Goal: Task Accomplishment & Management: Manage account settings

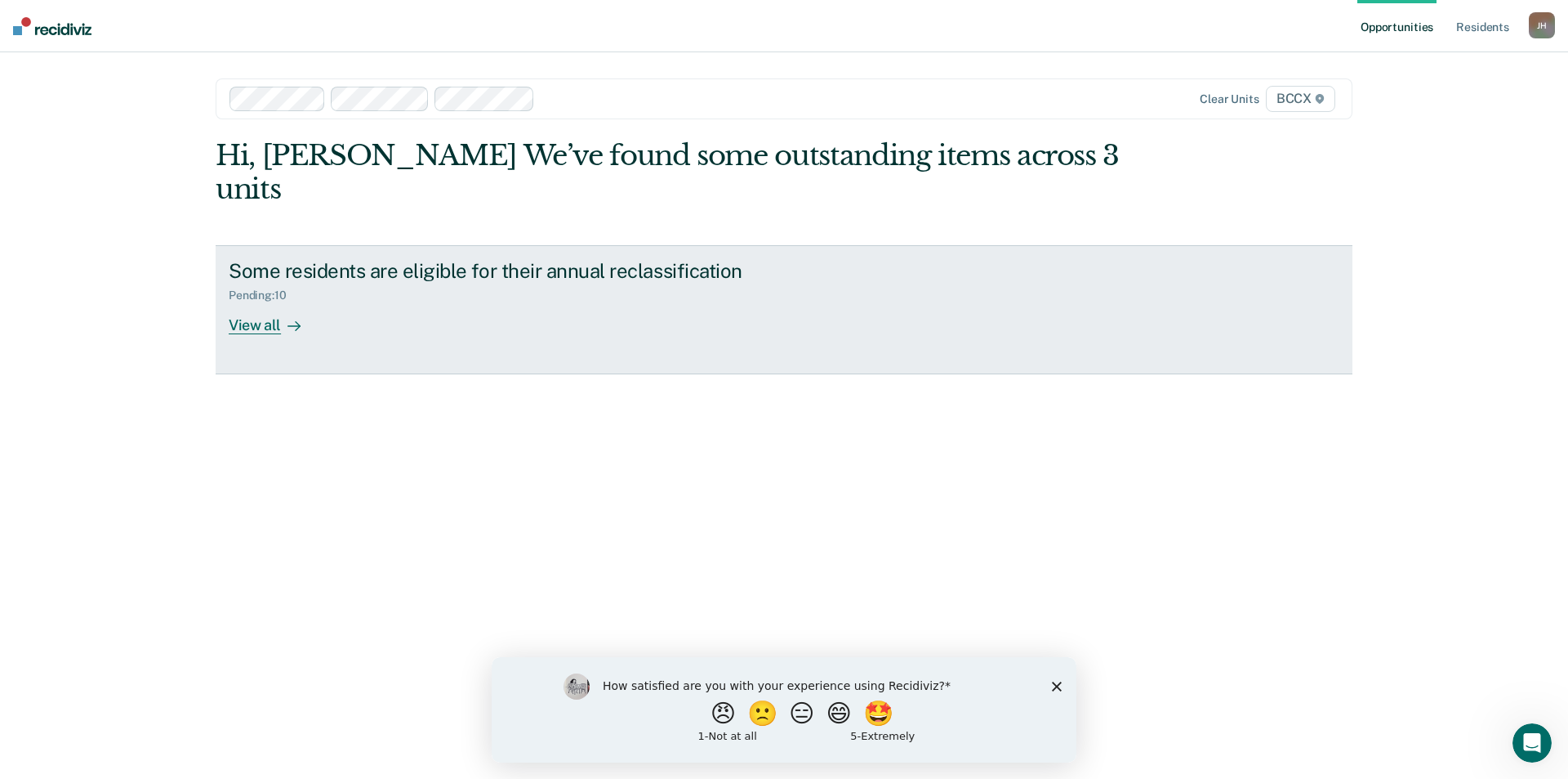
click at [242, 302] on div "View all" at bounding box center [274, 318] width 91 height 32
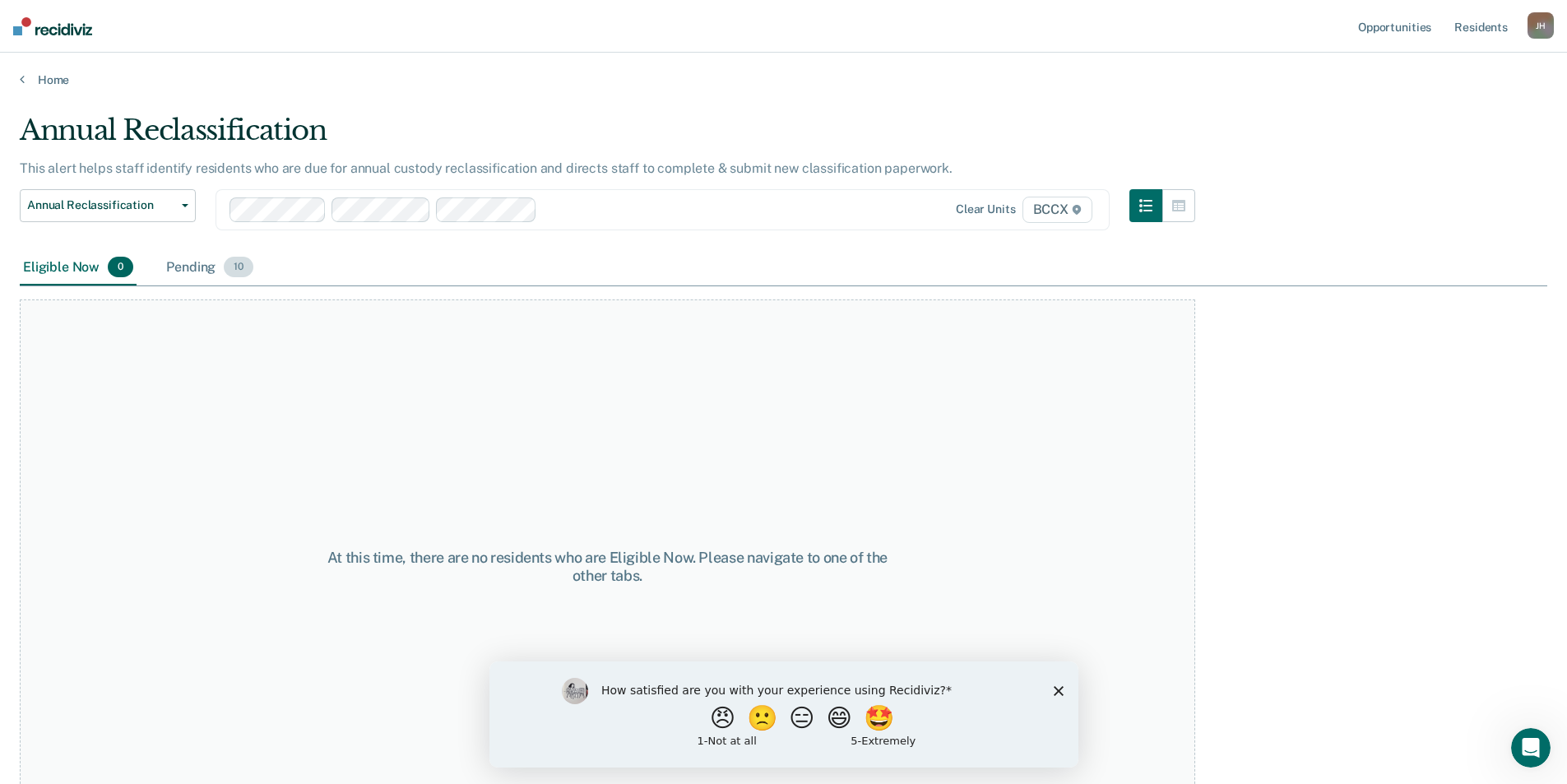
click at [194, 264] on div "Pending 10" at bounding box center [210, 268] width 94 height 36
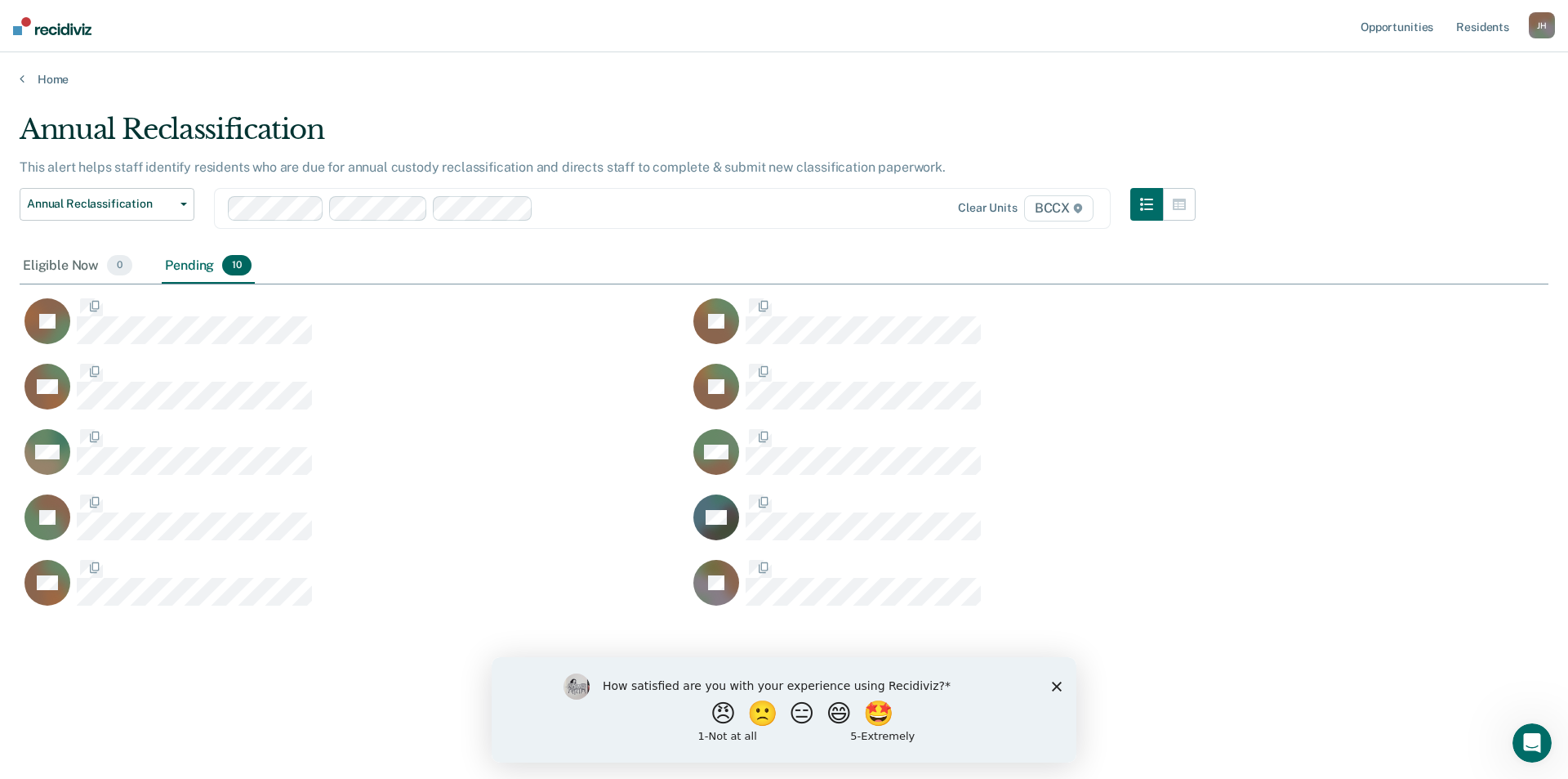
scroll to position [531, 1516]
